Goal: Information Seeking & Learning: Learn about a topic

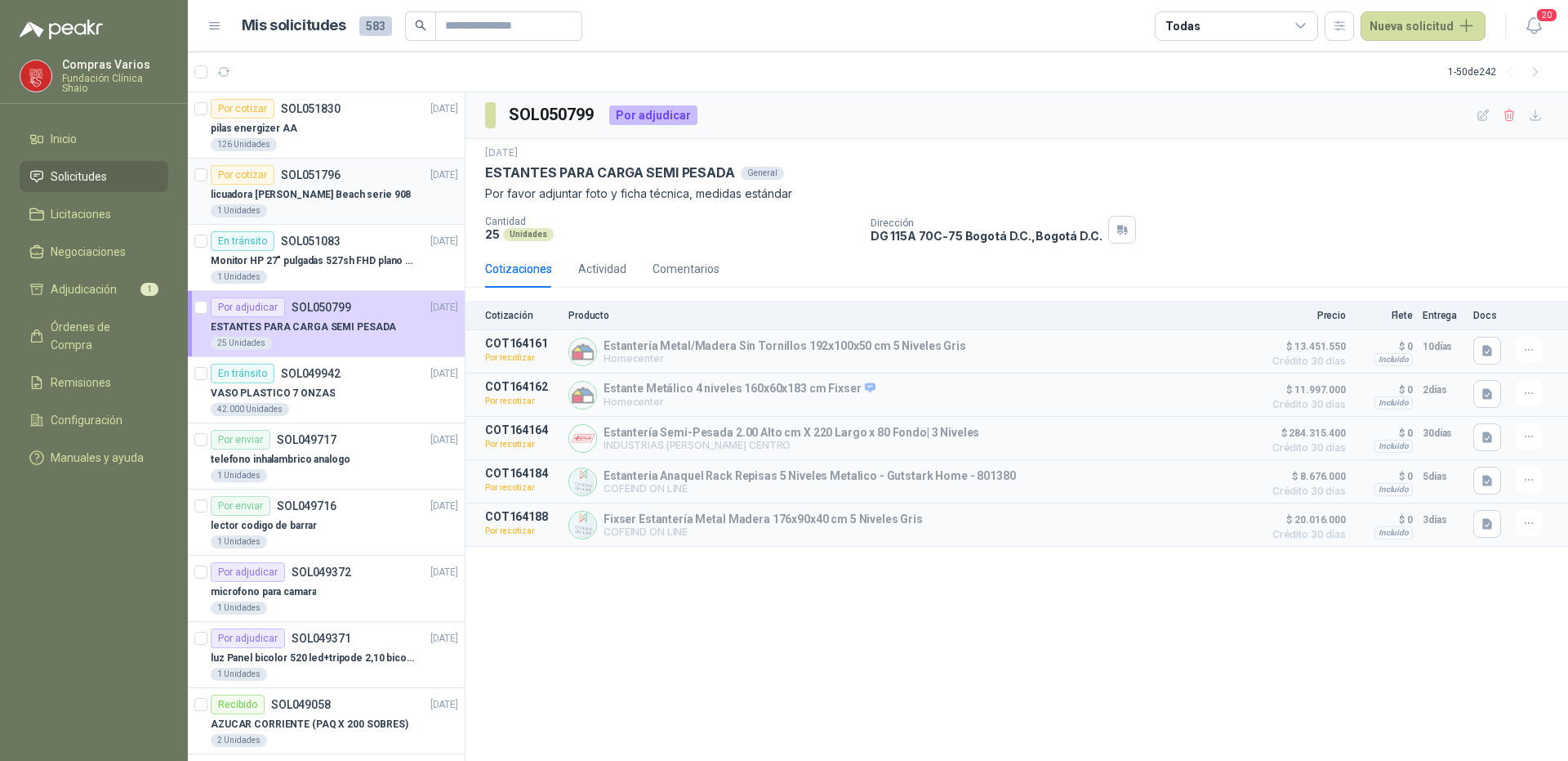
click at [366, 196] on div "licuadora [PERSON_NAME] Beach serie 908" at bounding box center [334, 194] width 247 height 20
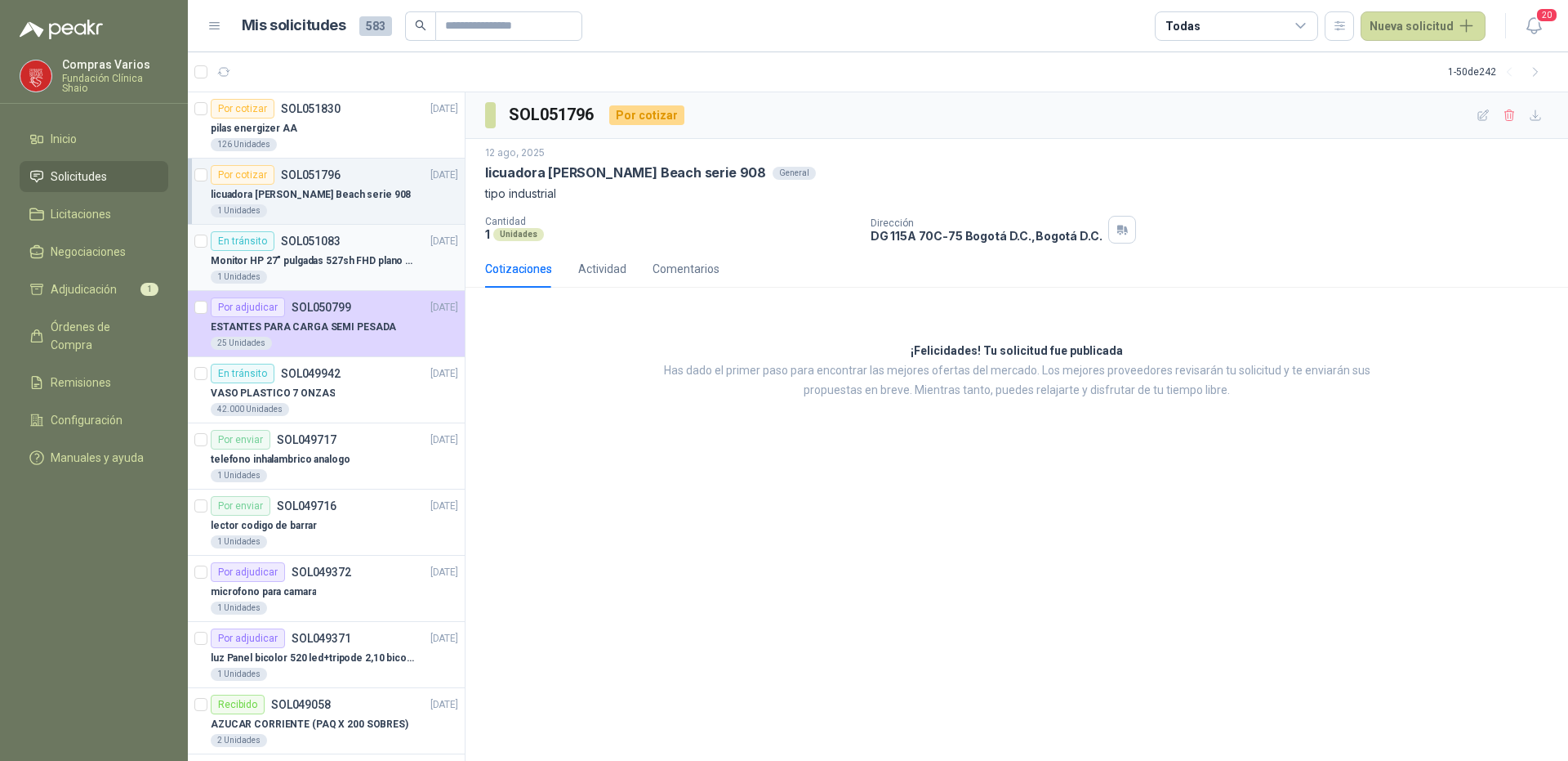
click at [348, 261] on p "Monitor HP 27" pulgadas 527sh FHD plano negro" at bounding box center [312, 261] width 203 height 16
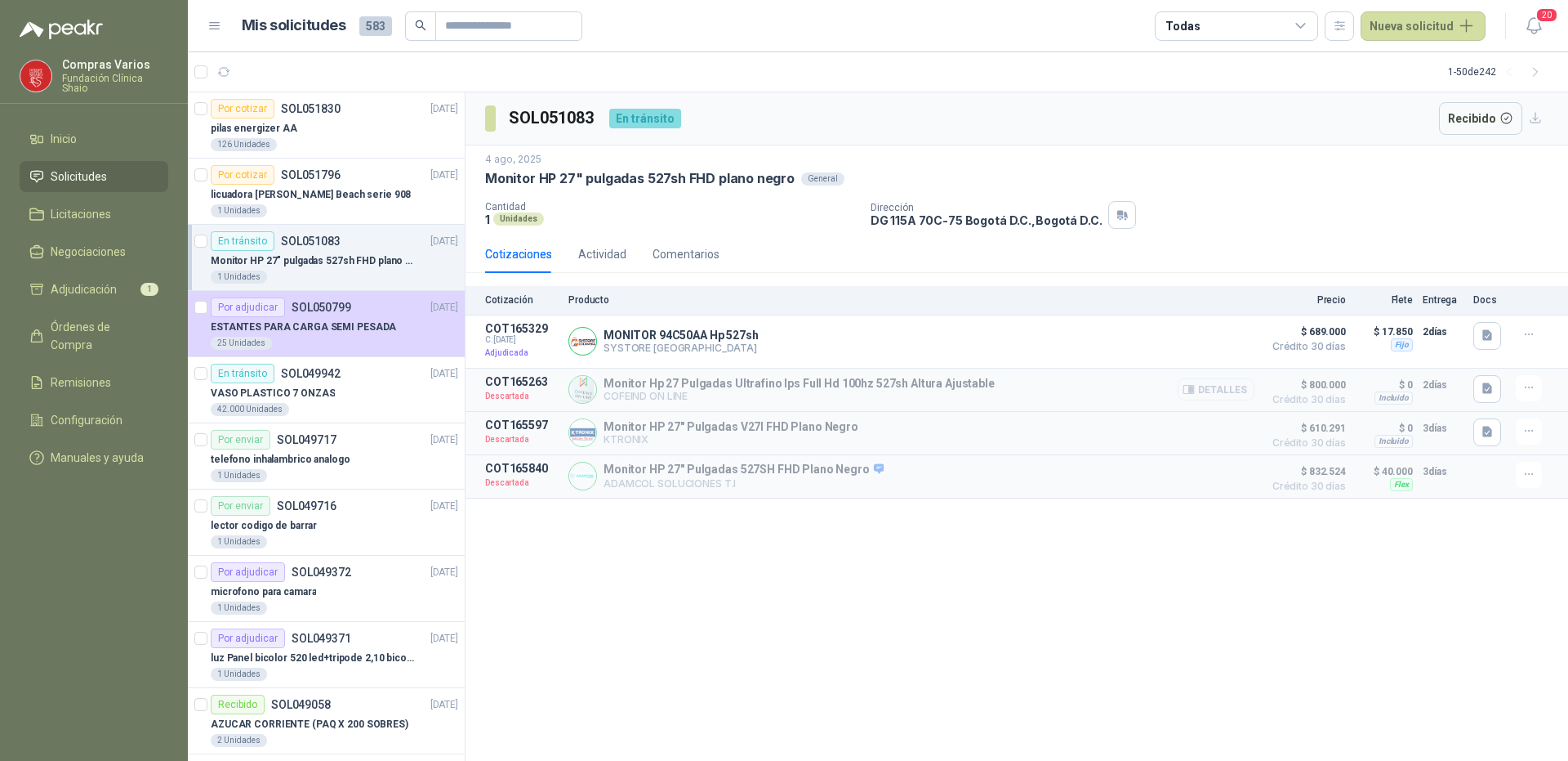
click at [1231, 391] on button "Detalles" at bounding box center [1216, 389] width 77 height 22
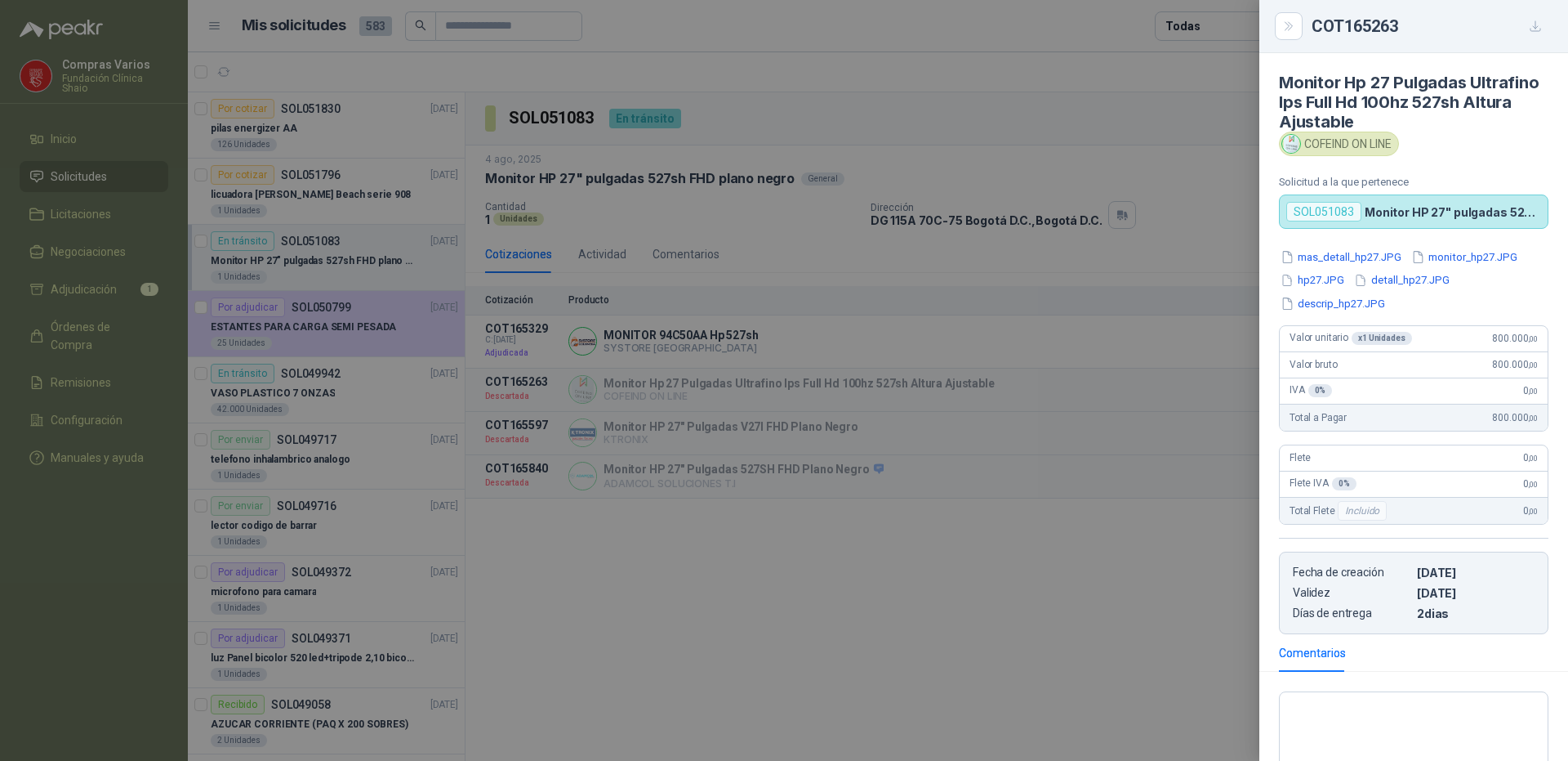
click at [1210, 390] on div at bounding box center [784, 380] width 1568 height 761
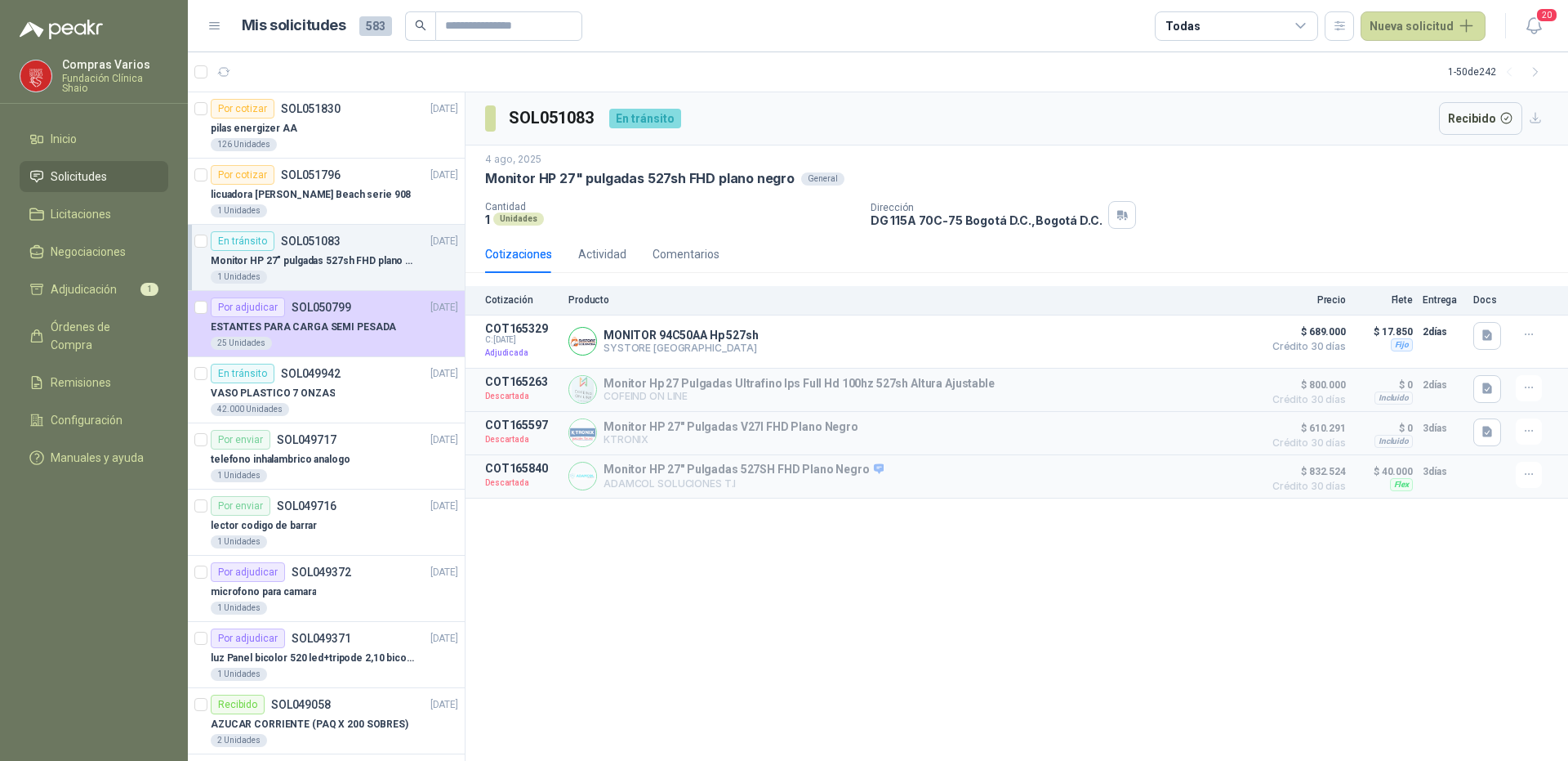
click at [312, 259] on p "Monitor HP 27" pulgadas 527sh FHD plano negro" at bounding box center [312, 261] width 203 height 16
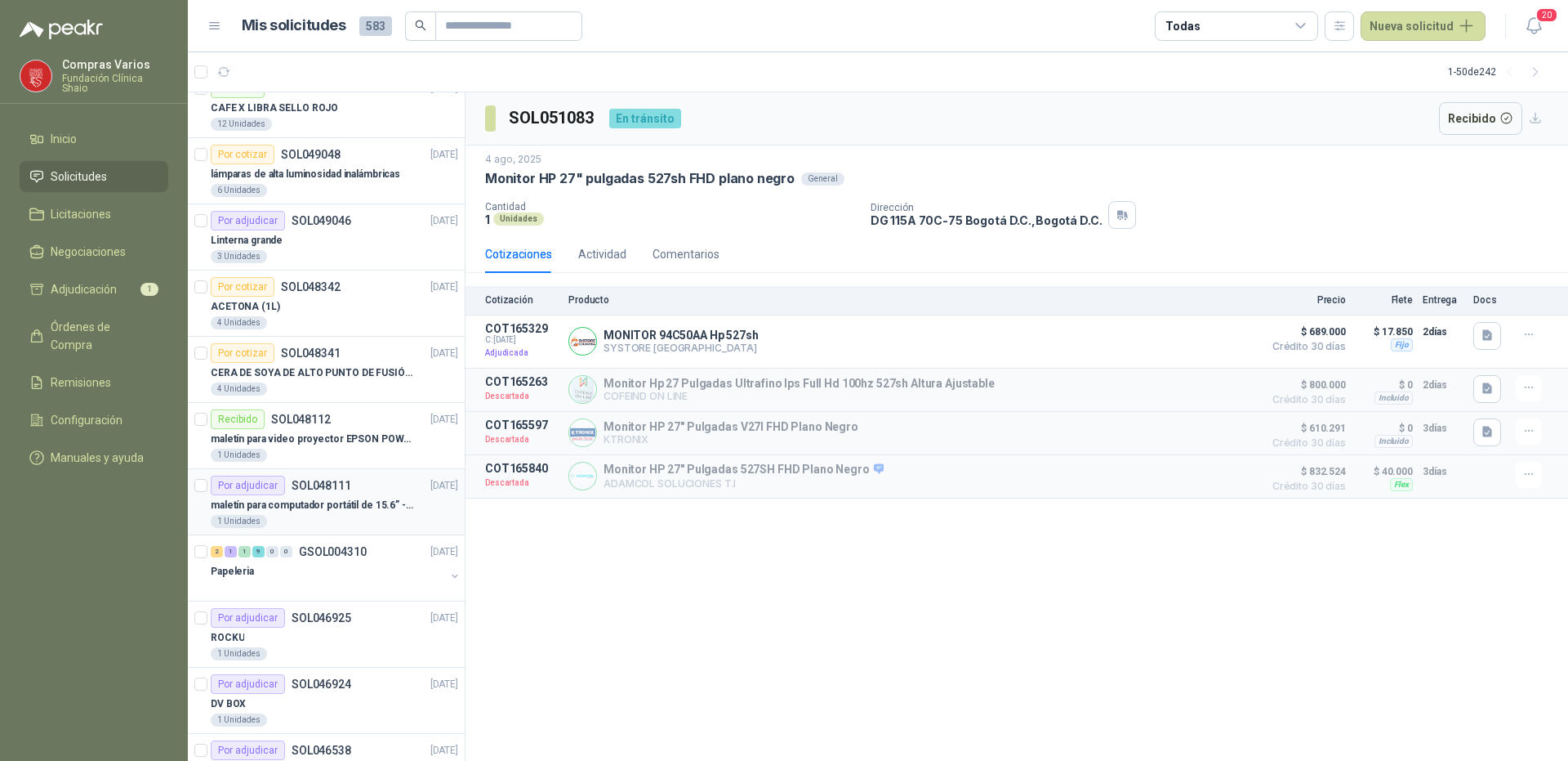
scroll to position [1307, 0]
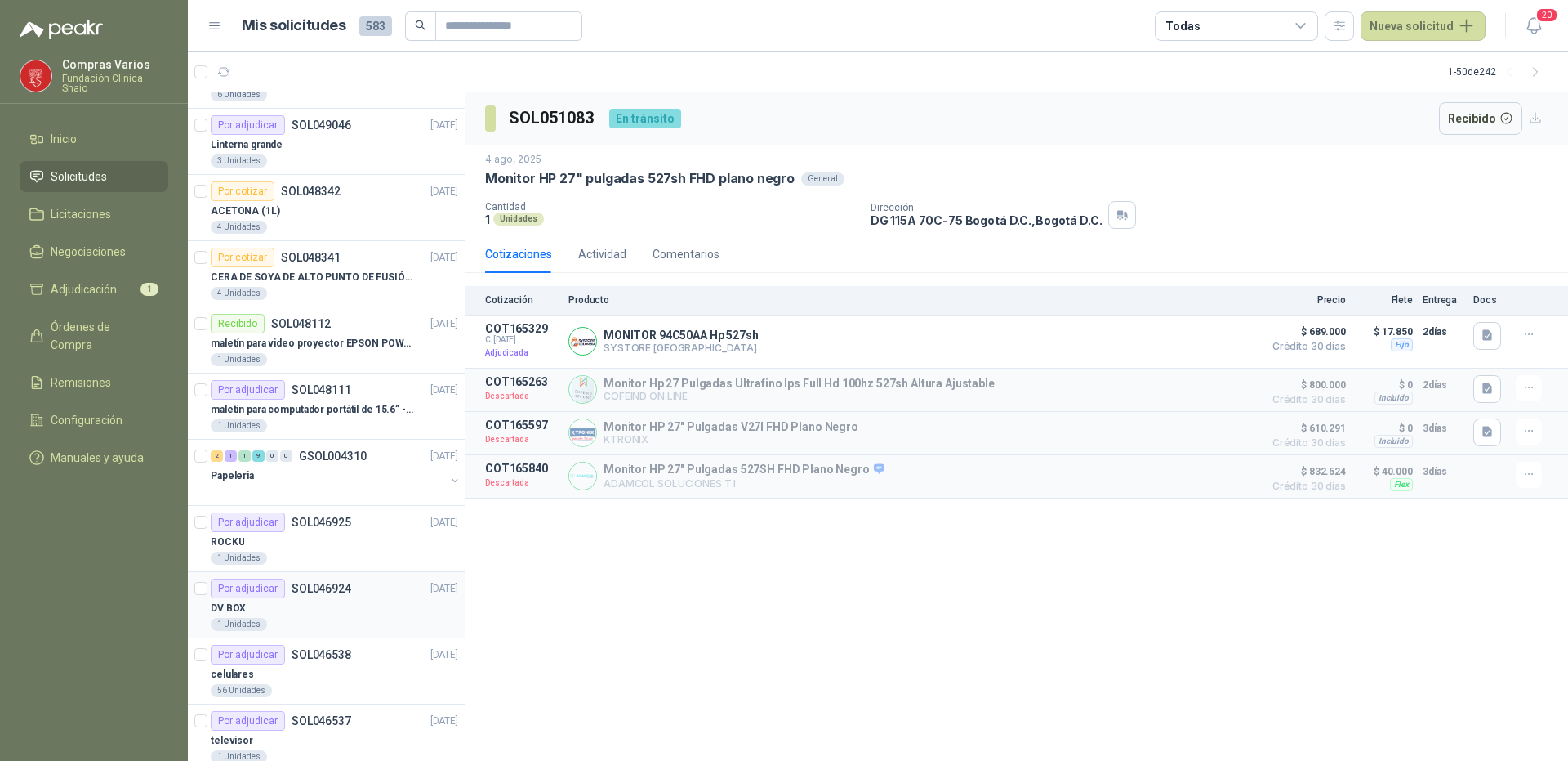
click at [321, 606] on div "DV BOX" at bounding box center [334, 608] width 247 height 20
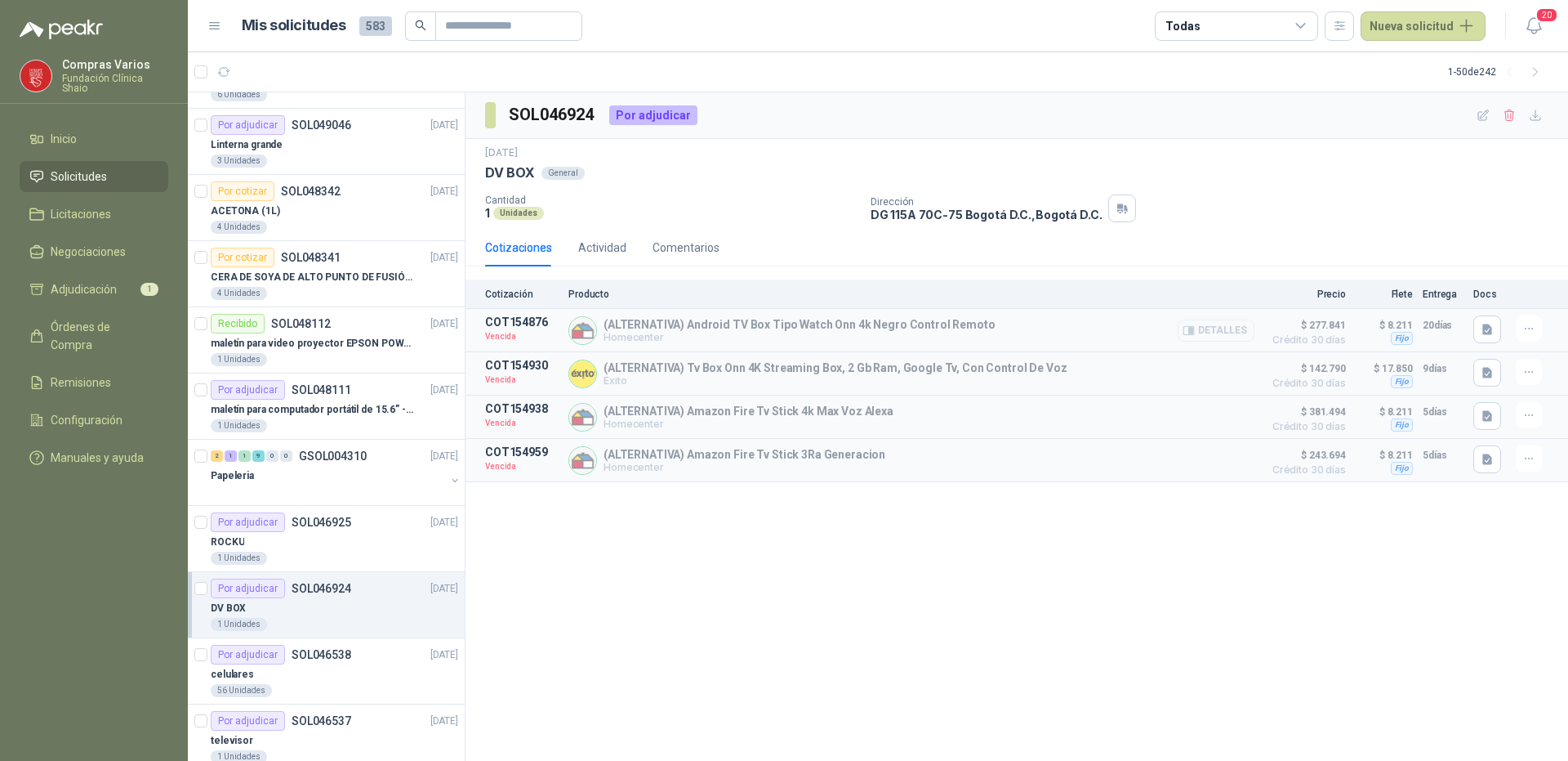
click at [1224, 328] on button "Detalles" at bounding box center [1216, 330] width 77 height 22
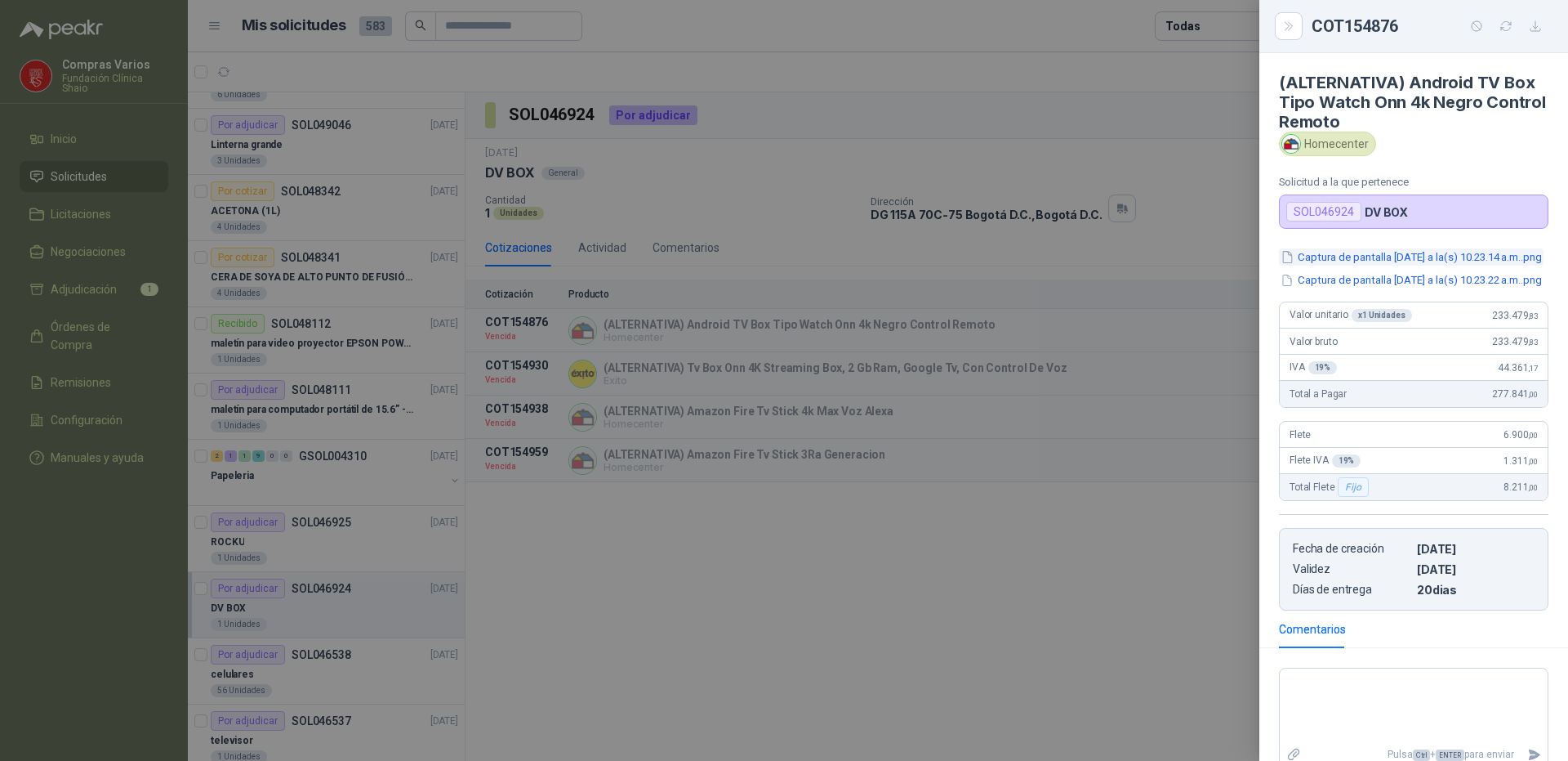
click at [1384, 261] on button "Captura de pantalla [DATE] a la(s) 10.23.14 a.m..png" at bounding box center [1411, 257] width 265 height 17
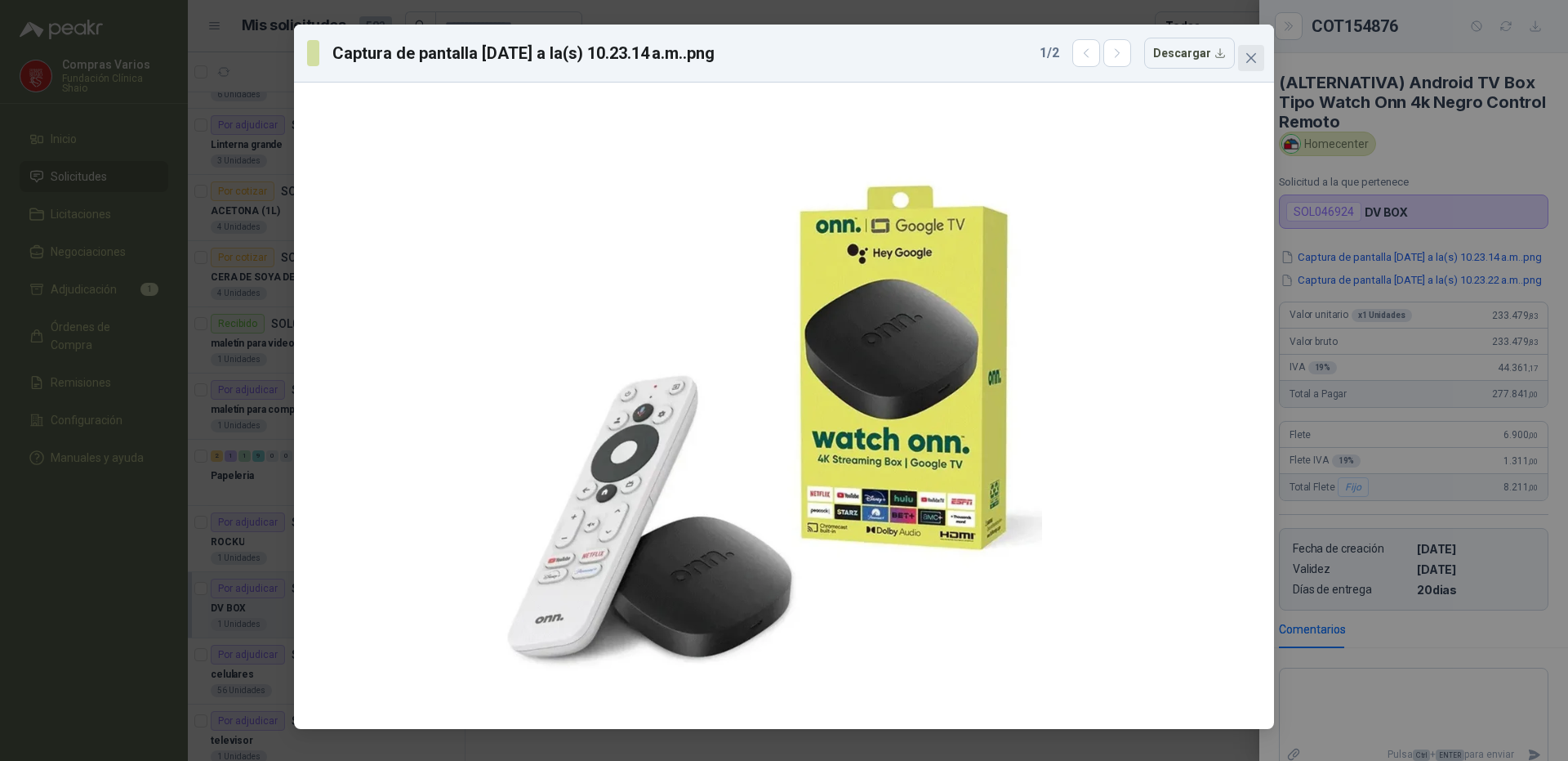
click at [1255, 56] on icon "close" at bounding box center [1250, 57] width 13 height 13
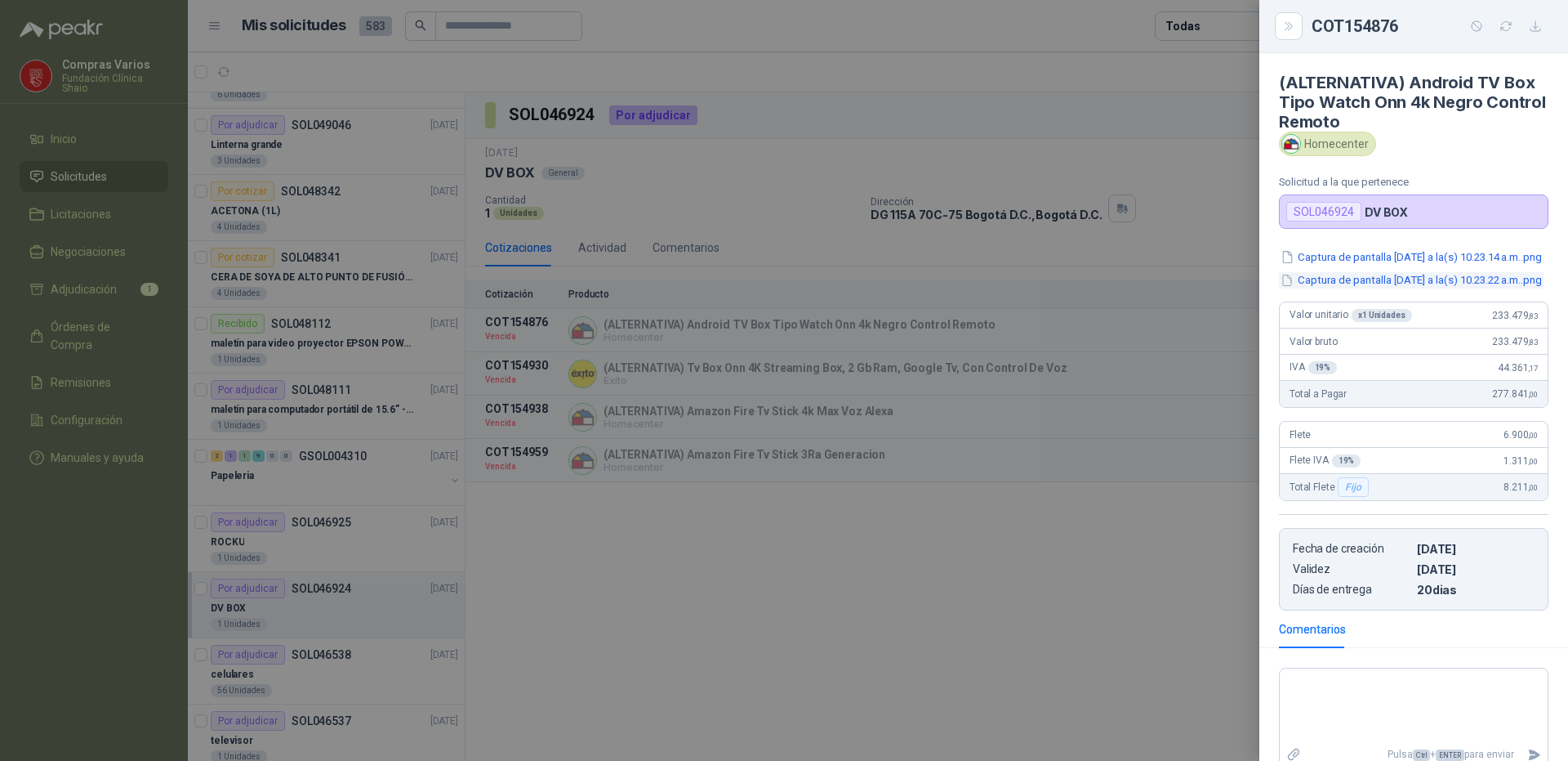
click at [1382, 289] on button "Captura de pantalla [DATE] a la(s) 10.23.22 a.m..png" at bounding box center [1411, 281] width 265 height 17
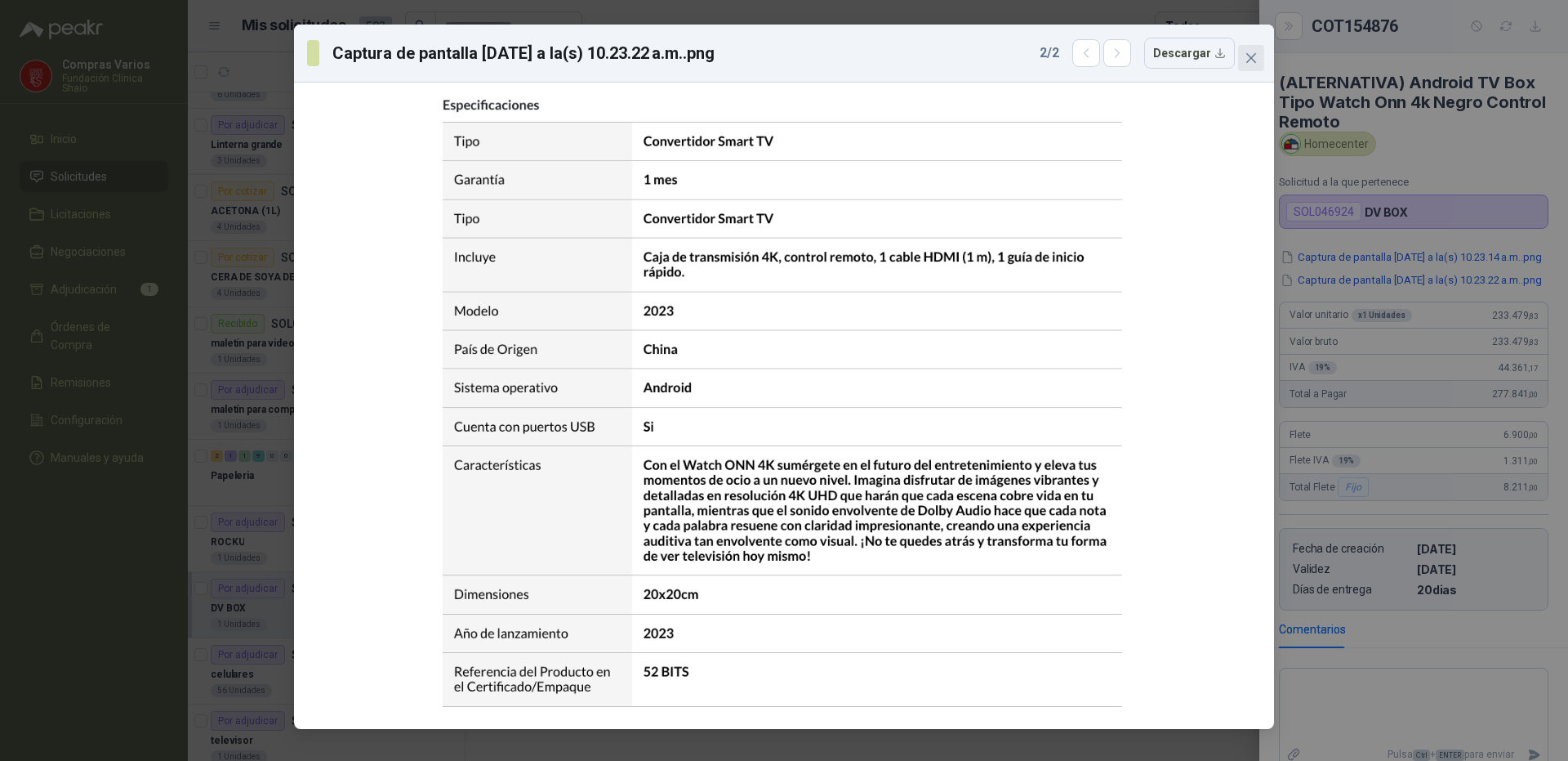
click at [1252, 54] on icon "close" at bounding box center [1250, 57] width 13 height 13
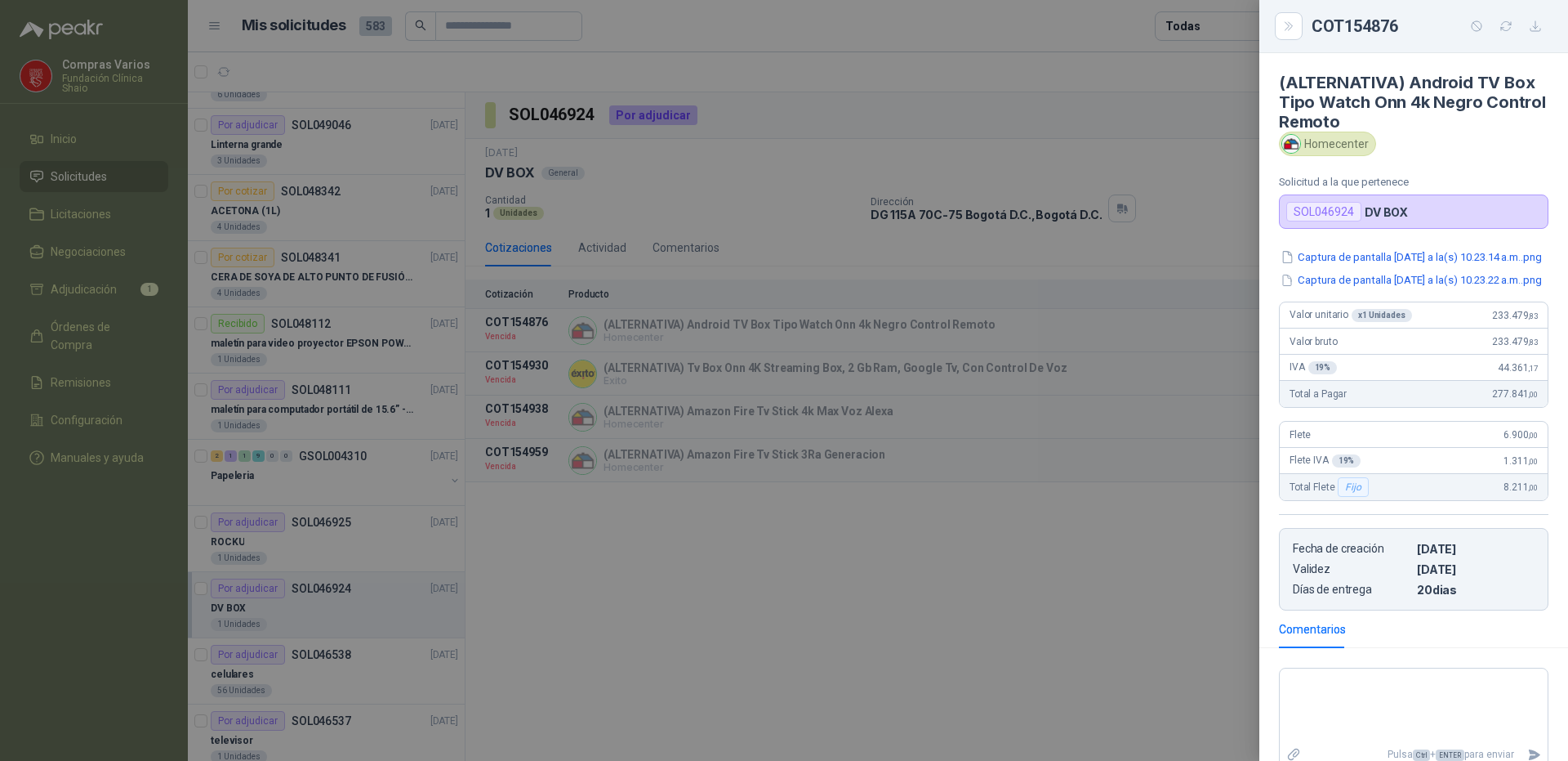
drag, startPoint x: 1030, startPoint y: 599, endPoint x: 1067, endPoint y: 411, distance: 191.6
click at [1029, 599] on div at bounding box center [784, 380] width 1568 height 761
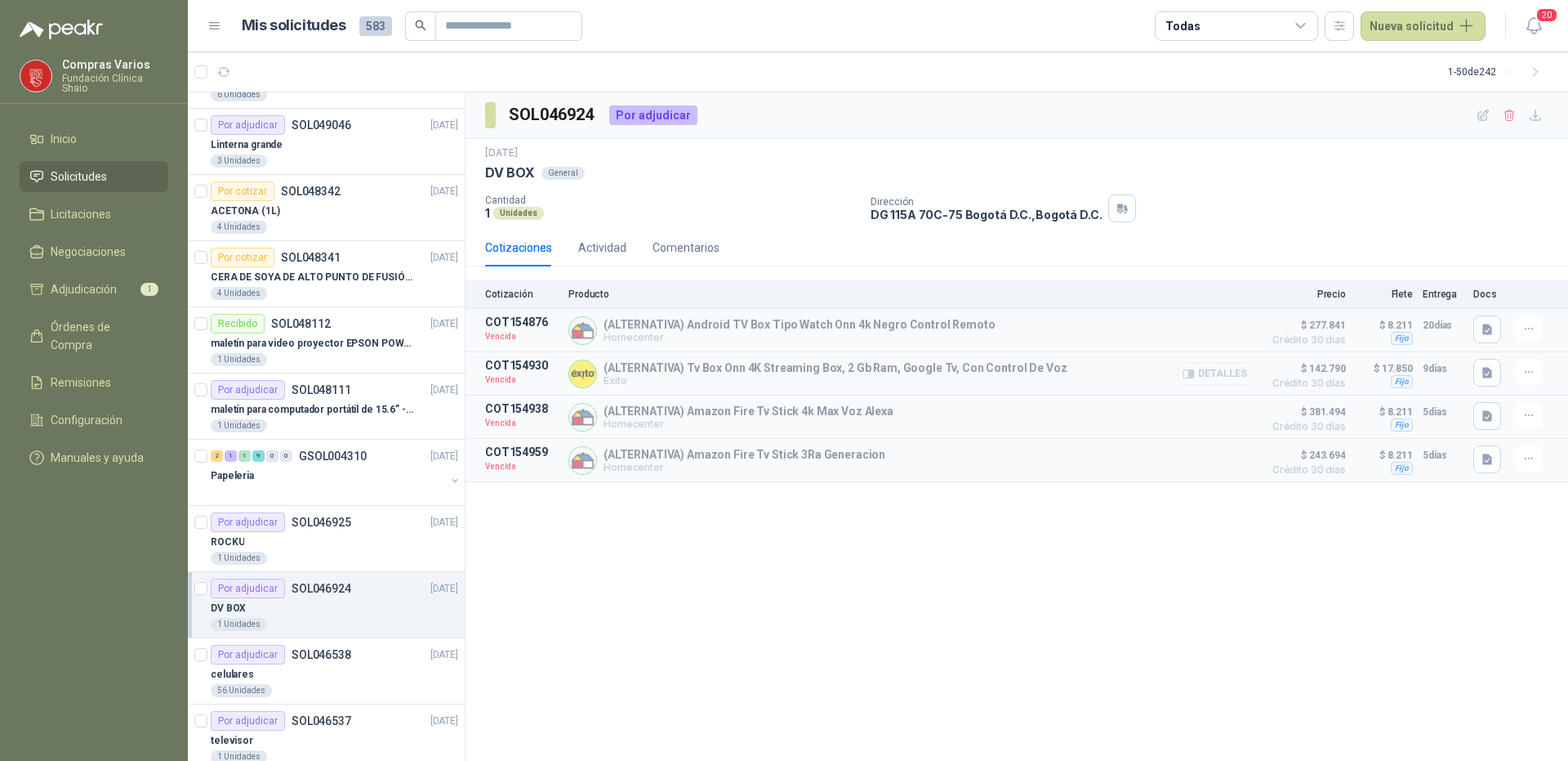
click at [1228, 376] on button "Detalles" at bounding box center [1216, 373] width 77 height 22
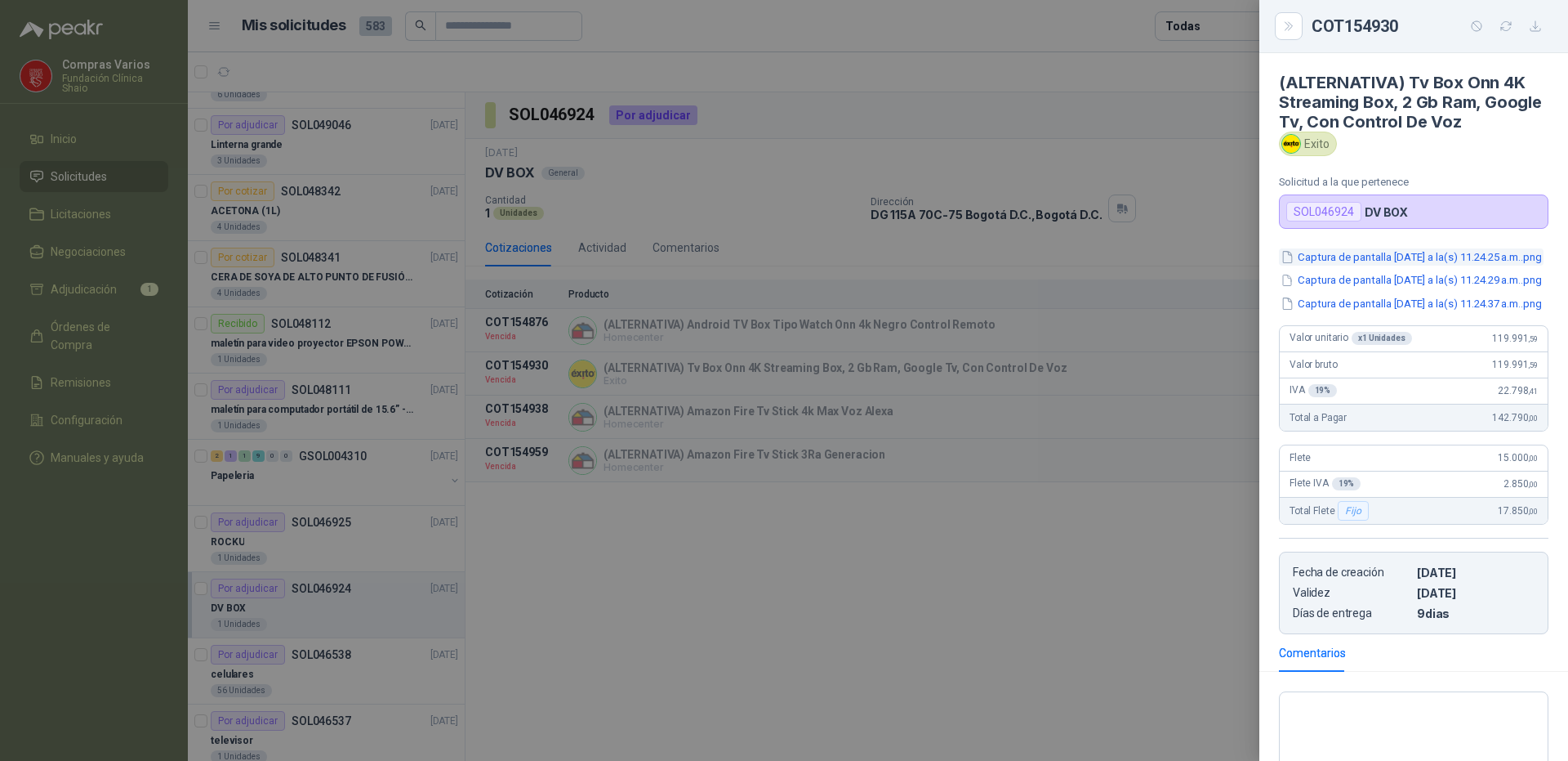
click at [1383, 254] on button "Captura de pantalla [DATE] a la(s) 11.24.25 a.m..png" at bounding box center [1411, 257] width 265 height 17
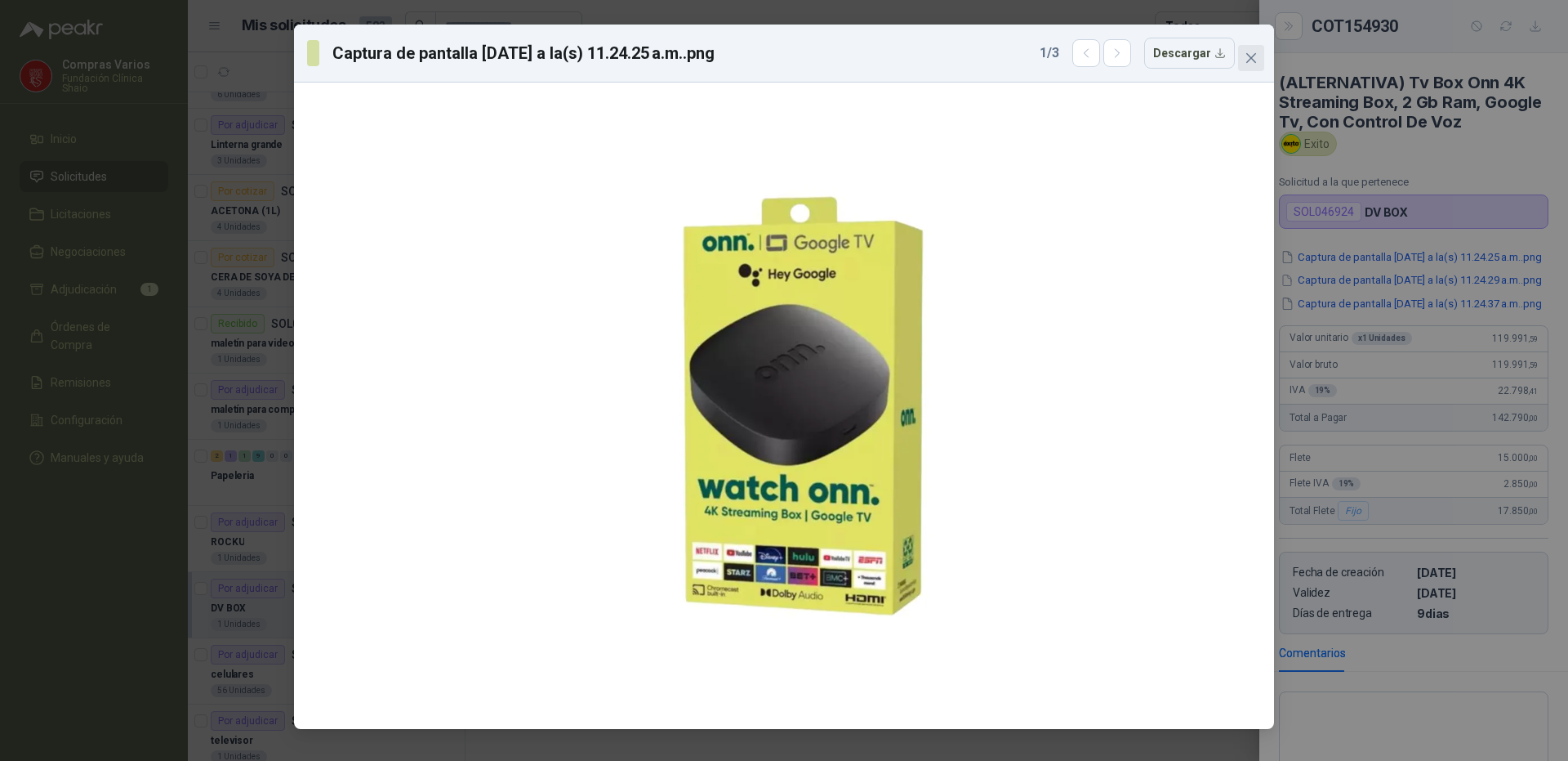
click at [1255, 58] on icon "close" at bounding box center [1250, 57] width 13 height 13
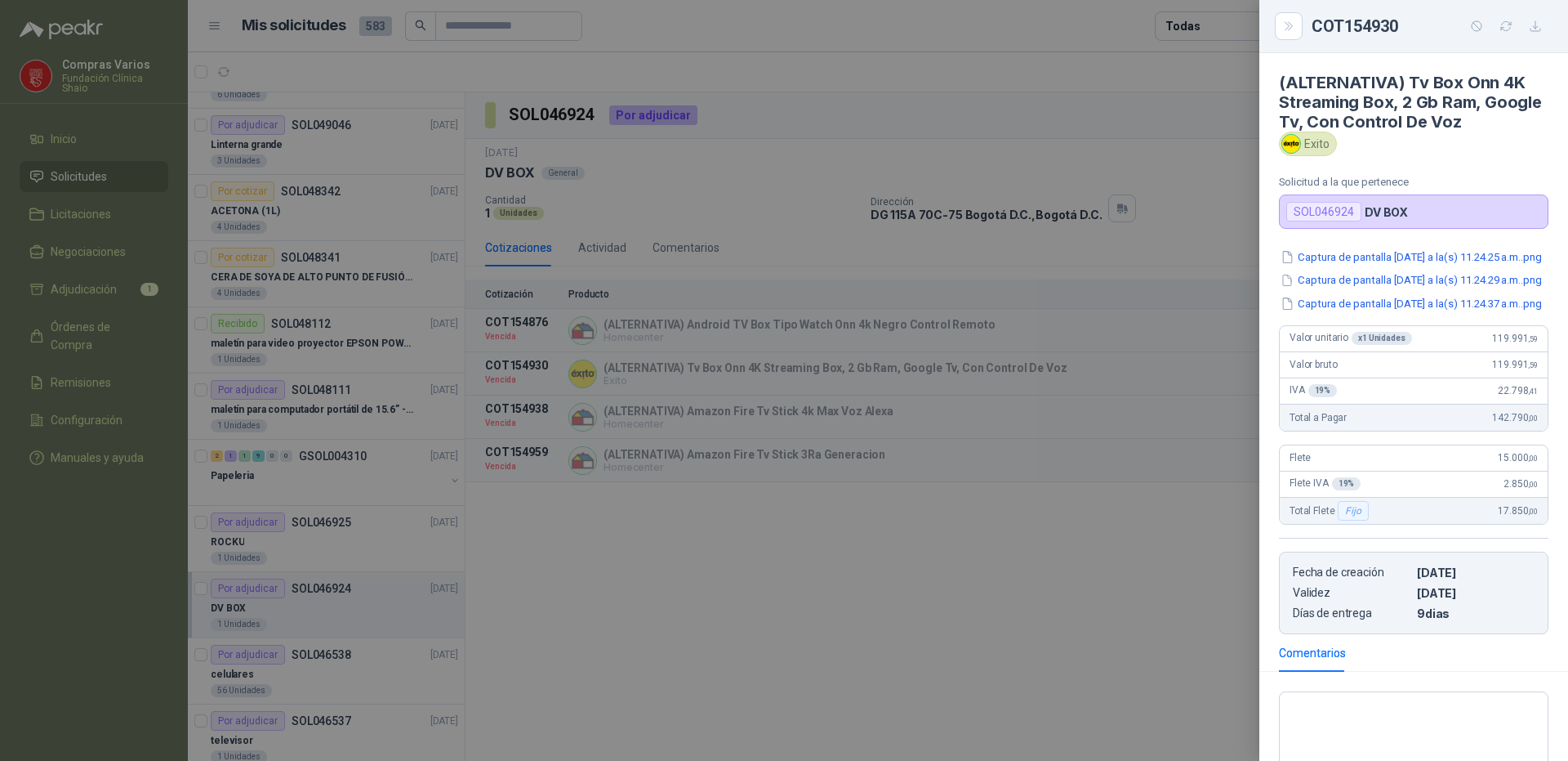
click at [1194, 424] on div at bounding box center [784, 380] width 1568 height 761
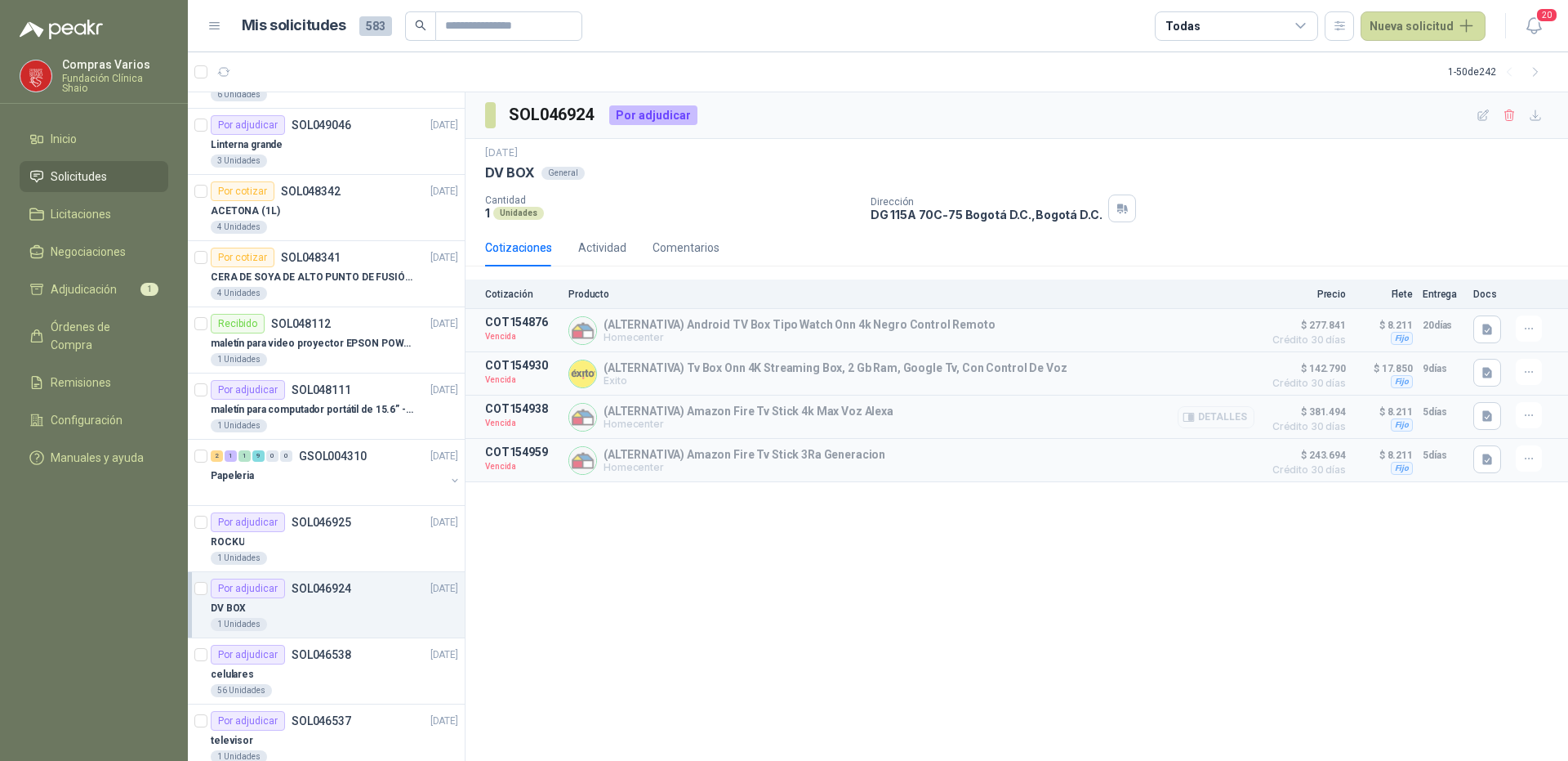
click at [1221, 410] on button "Detalles" at bounding box center [1216, 416] width 77 height 22
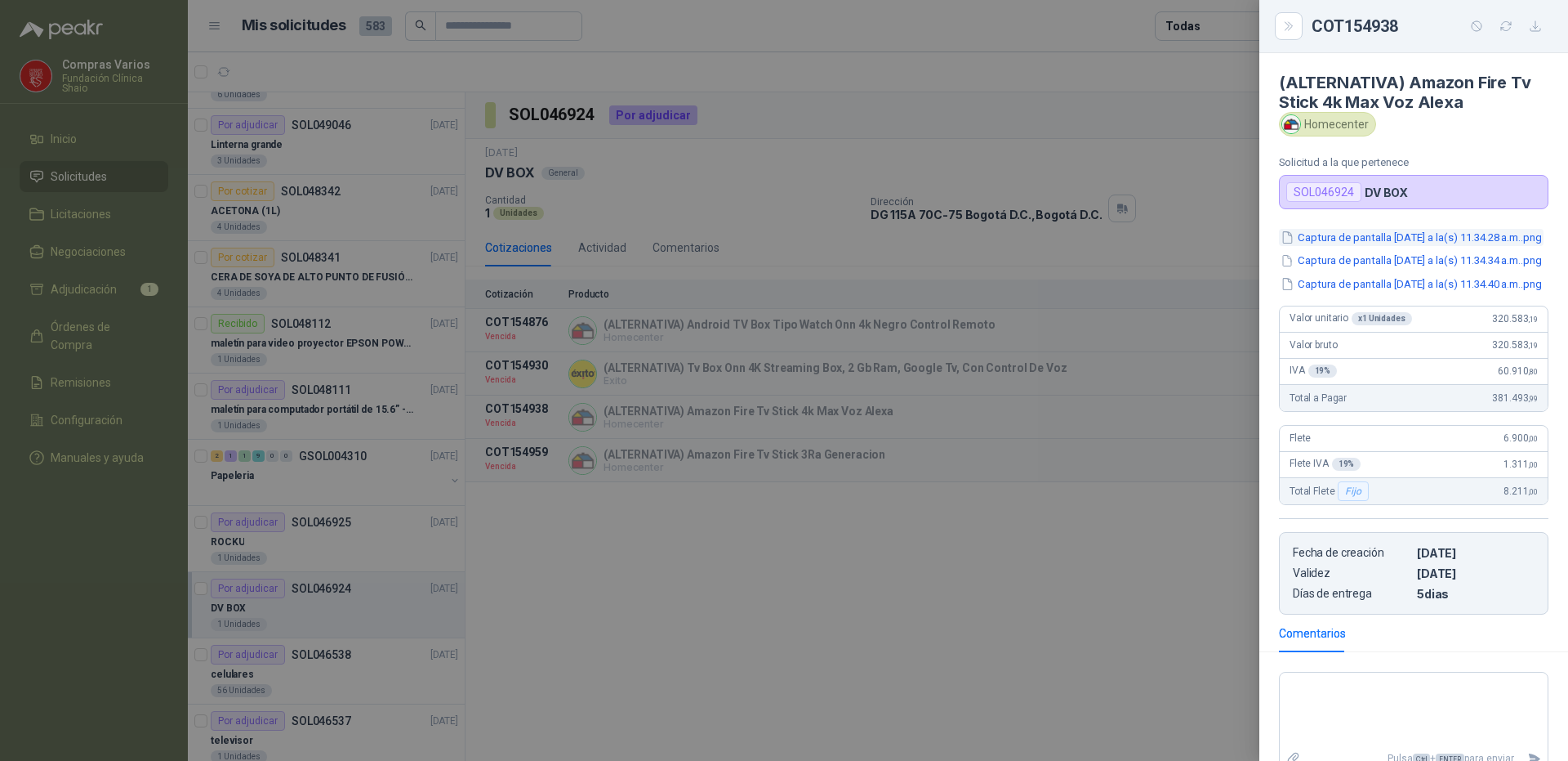
click at [1343, 242] on button "Captura de pantalla [DATE] a la(s) 11.34.28 a.m..png" at bounding box center [1411, 237] width 265 height 17
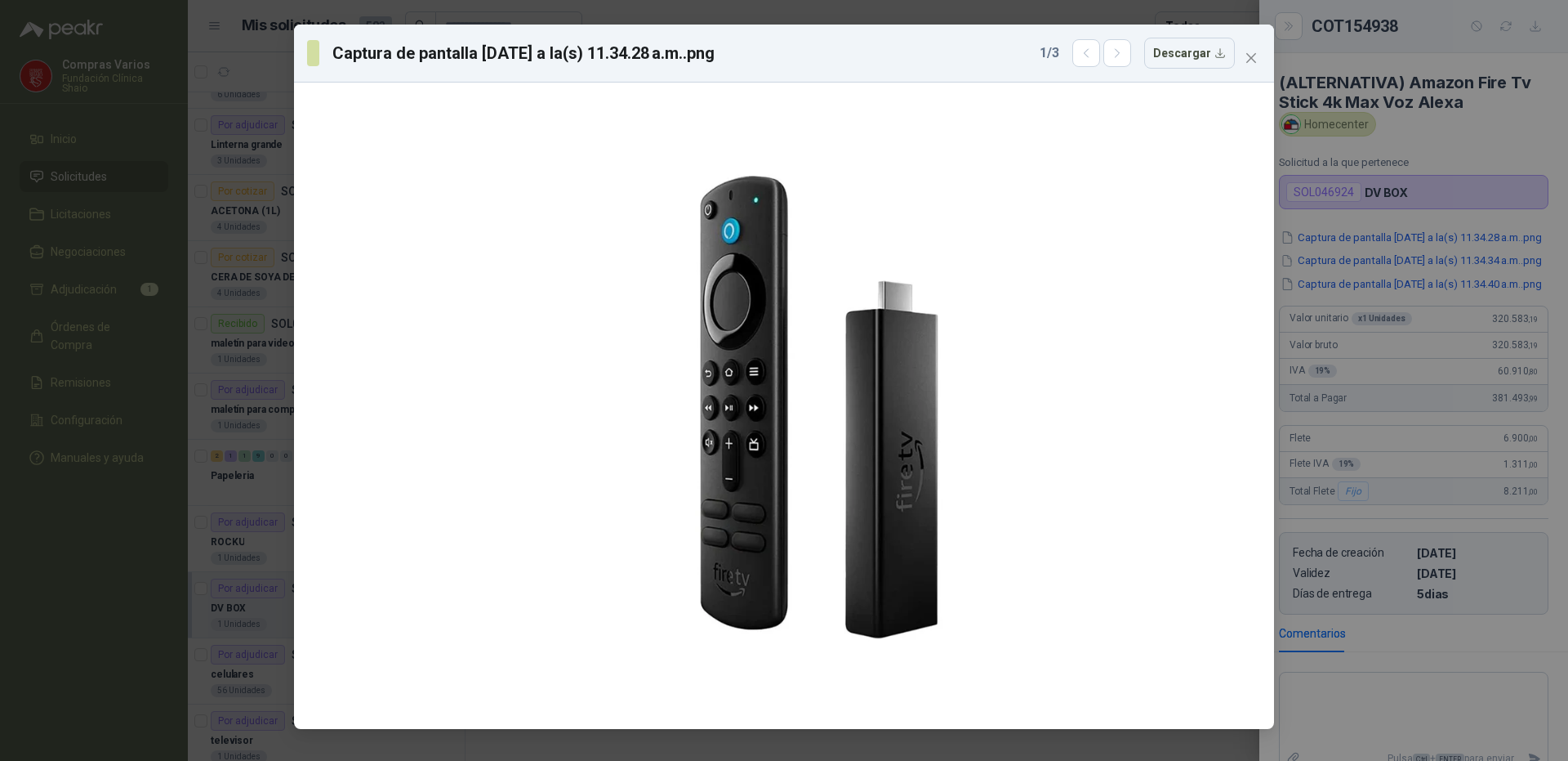
click at [1253, 39] on div "Captura de pantalla [DATE] a la(s) 11.34.28 a.m..png 1 / 3 Descargar" at bounding box center [784, 53] width 954 height 31
click at [1264, 55] on div "Captura de pantalla [DATE] a la(s) 11.34.28 a.m..png 1 / 3 Descargar" at bounding box center [784, 53] width 980 height 58
click at [1253, 52] on icon "close" at bounding box center [1250, 57] width 13 height 13
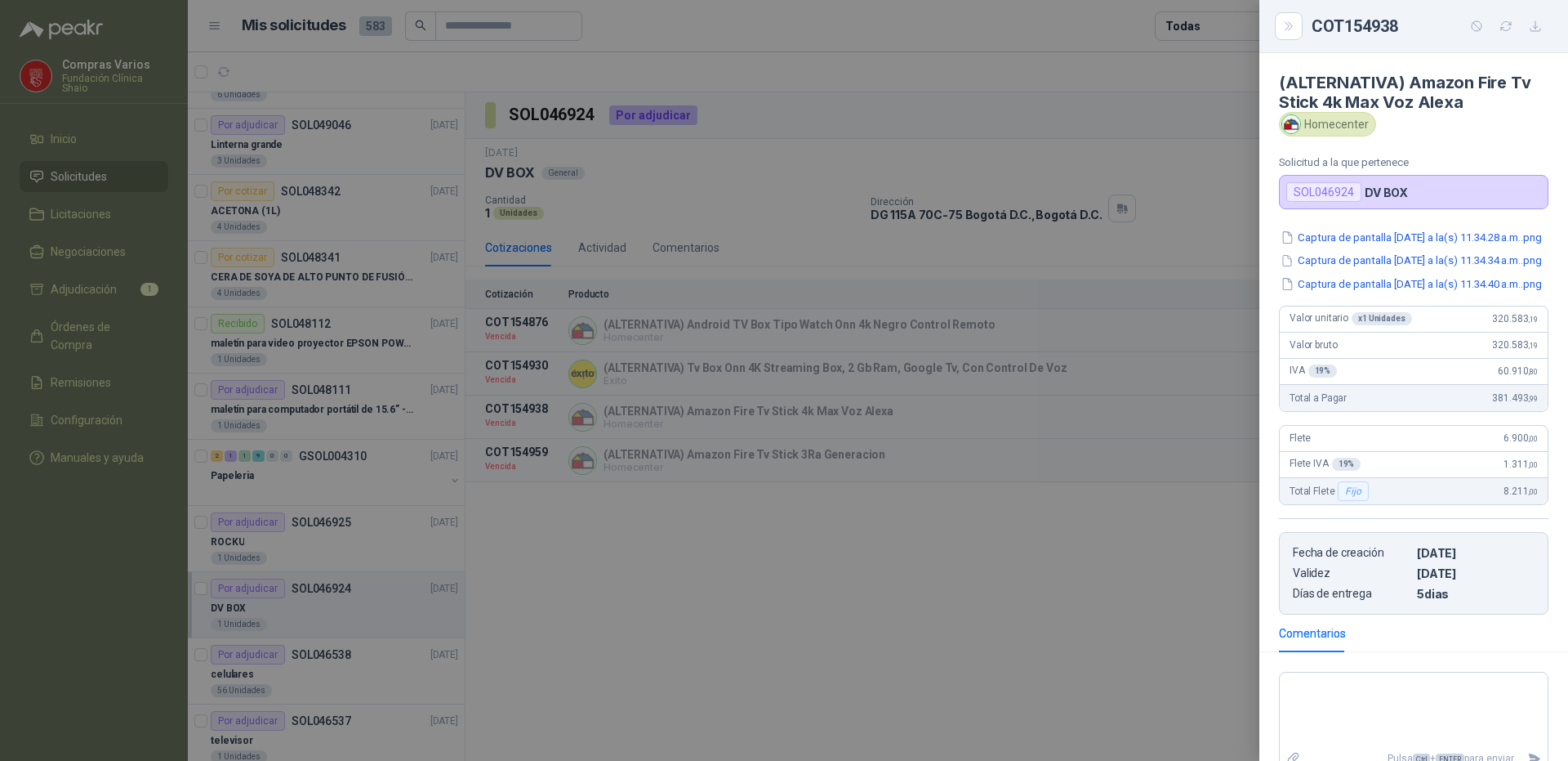
click at [1180, 474] on div at bounding box center [784, 380] width 1568 height 761
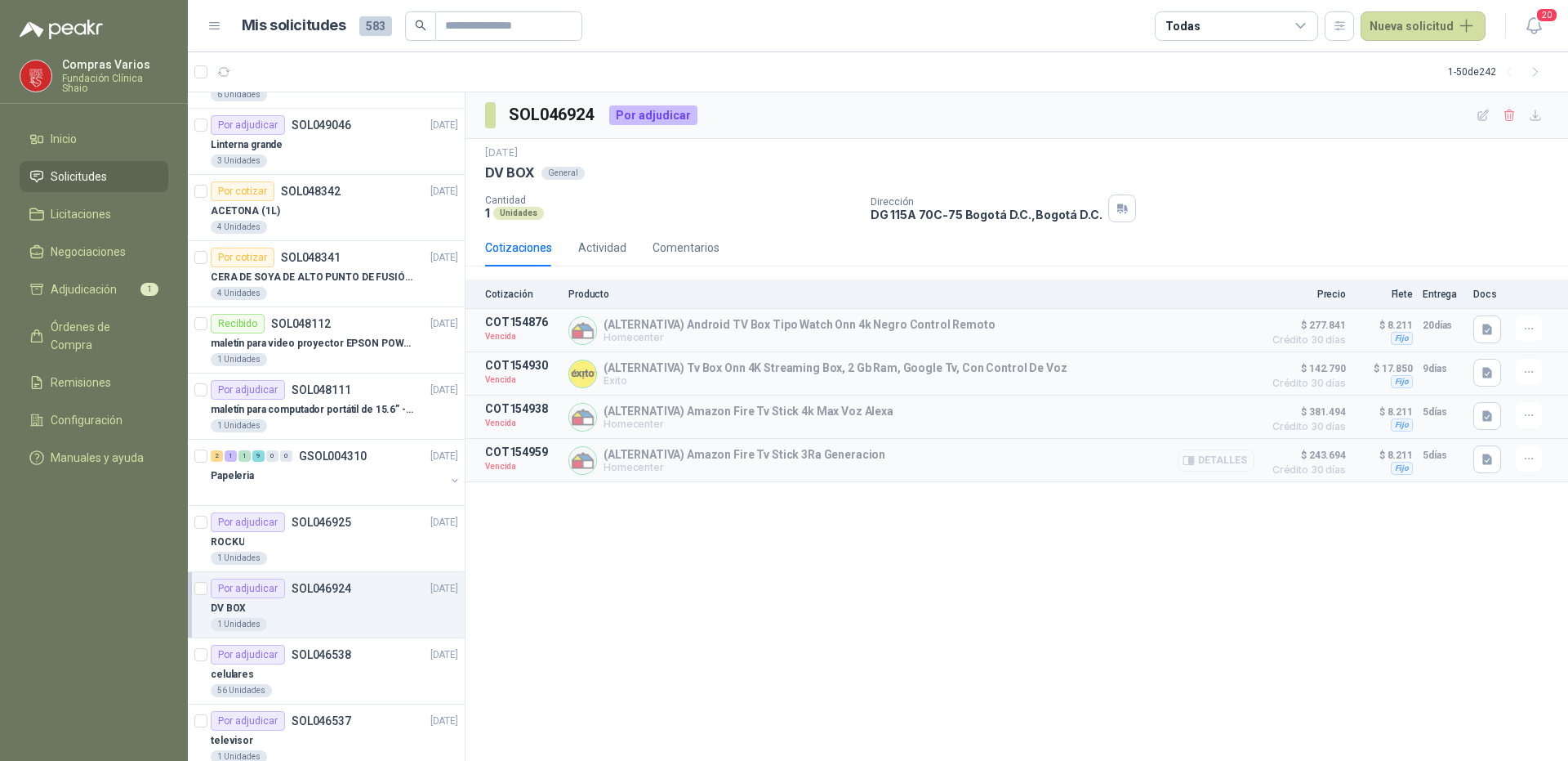
click at [1202, 471] on button "Detalles" at bounding box center [1216, 460] width 77 height 22
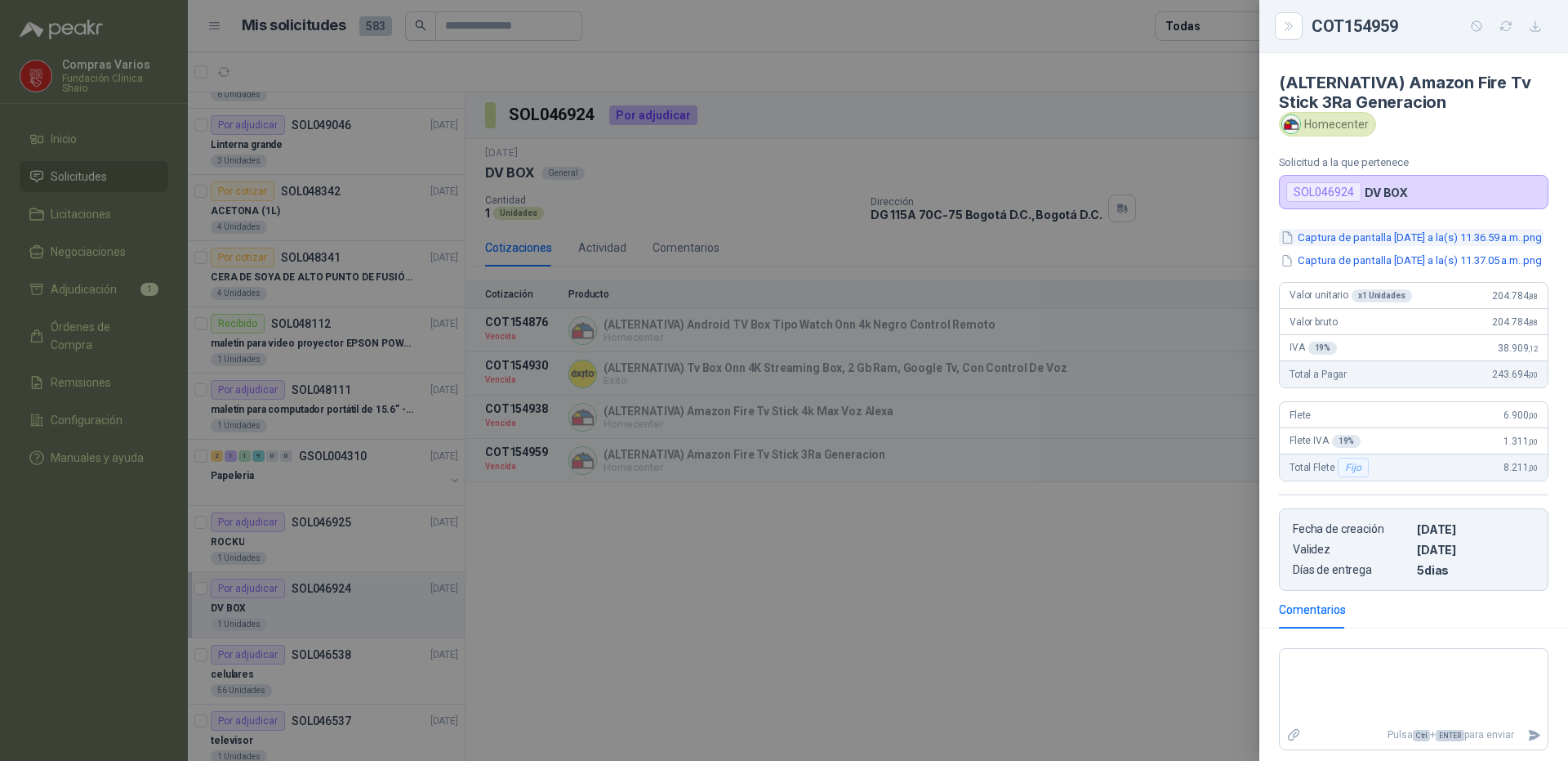
click at [1362, 246] on button "Captura de pantalla [DATE] a la(s) 11.36.59 a.m..png" at bounding box center [1411, 237] width 265 height 17
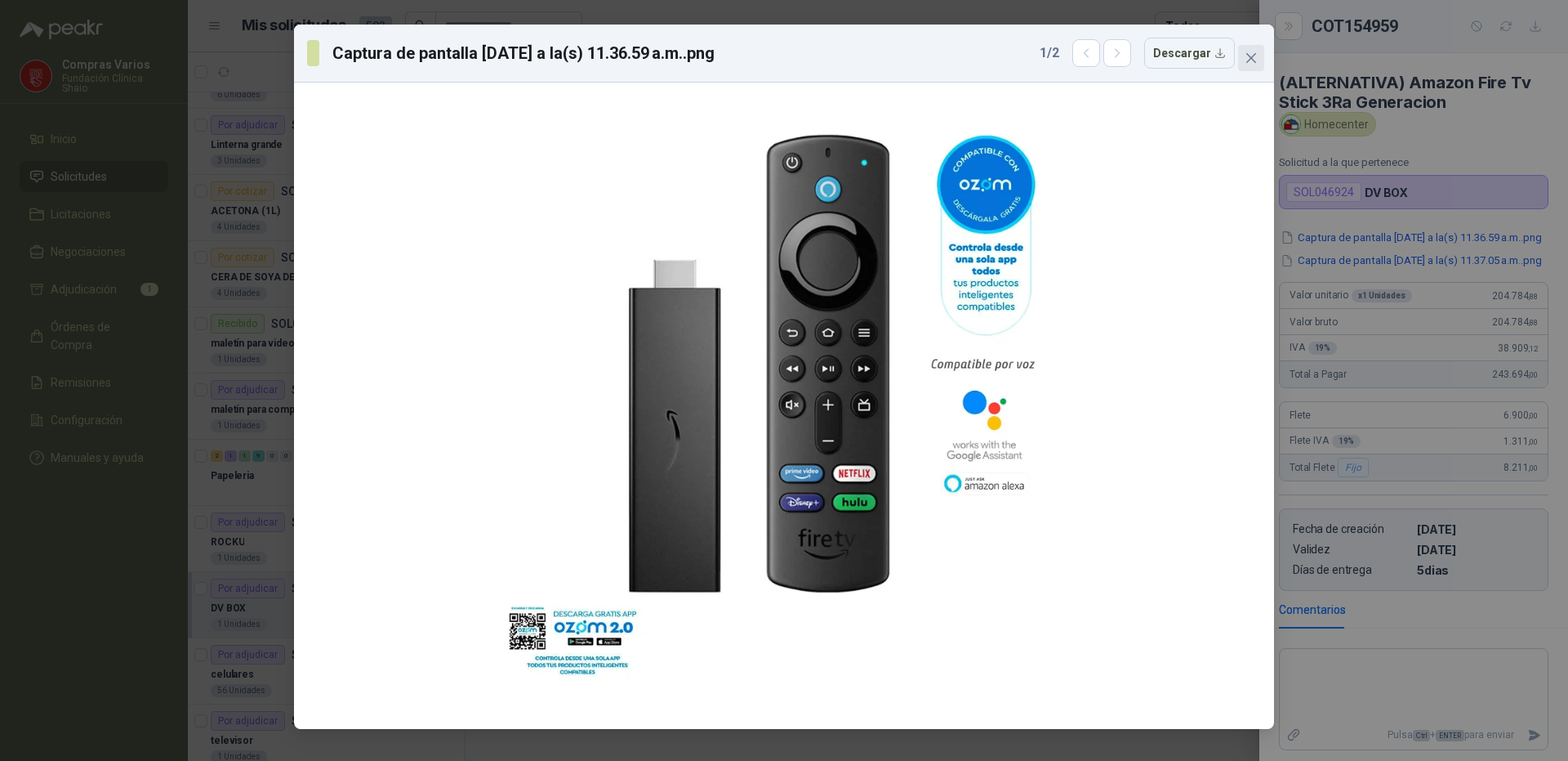
click at [1259, 63] on span "Close" at bounding box center [1251, 57] width 26 height 13
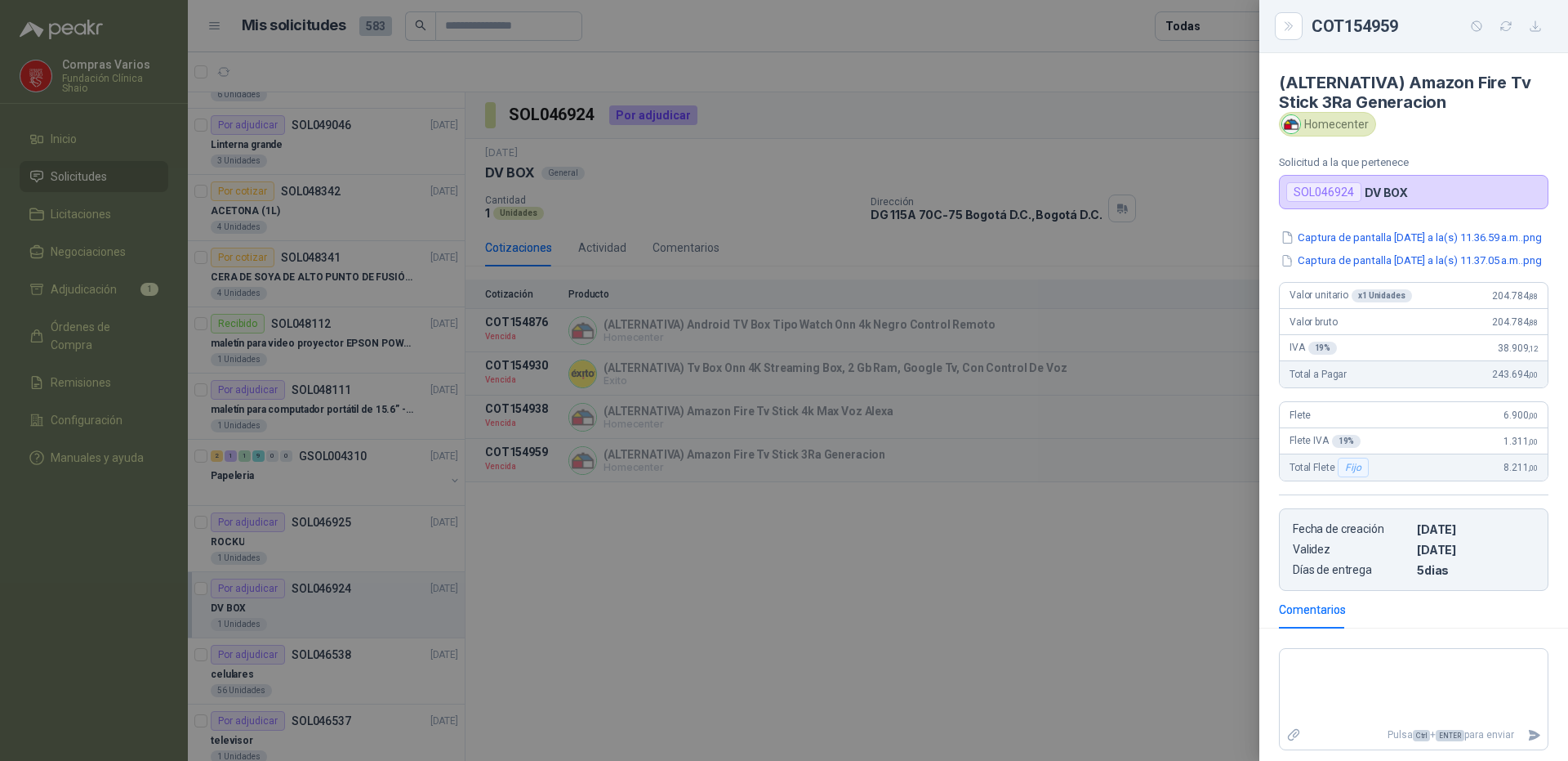
click at [1026, 583] on div at bounding box center [784, 380] width 1568 height 761
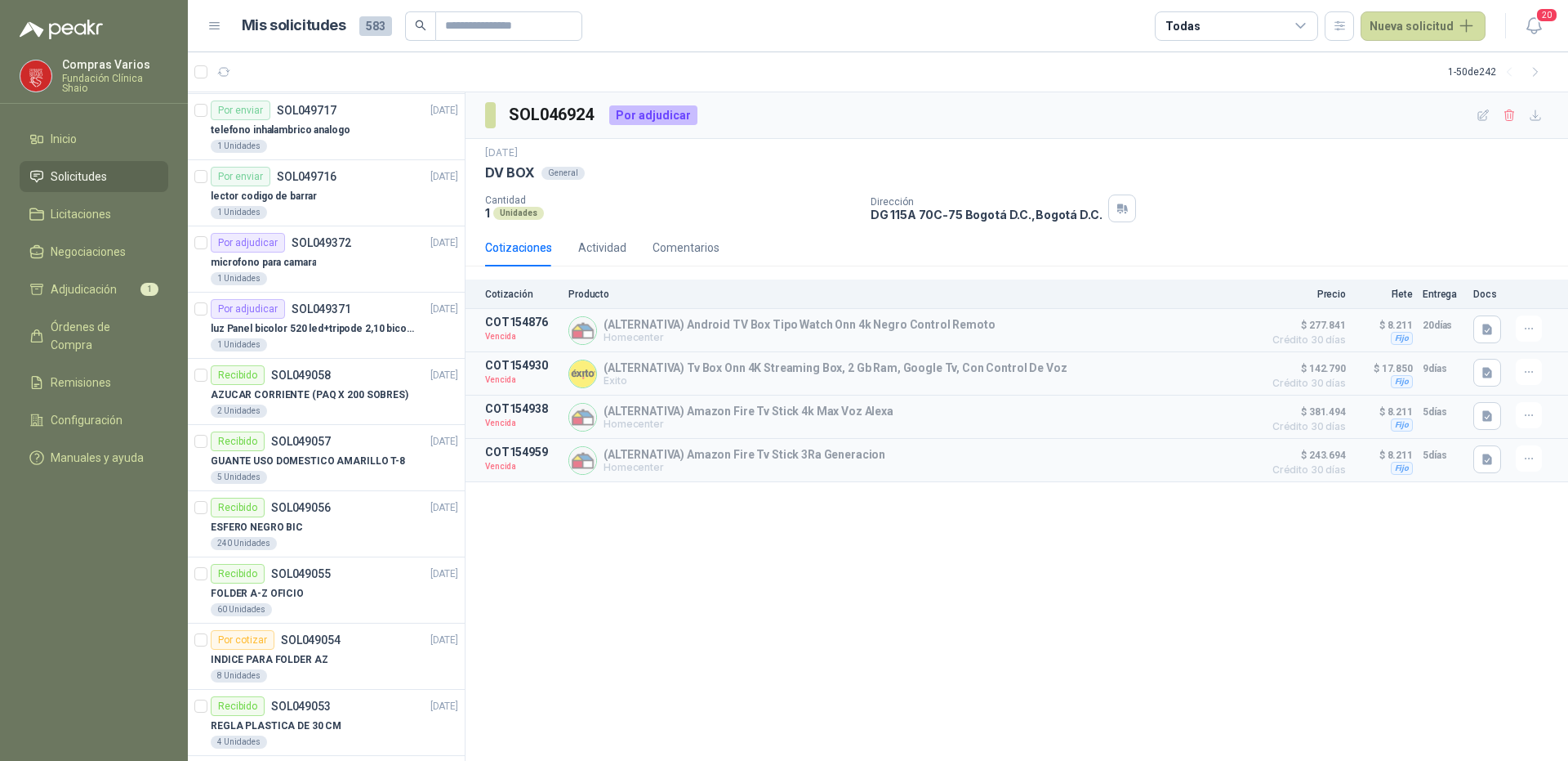
scroll to position [326, 0]
